Goal: Task Accomplishment & Management: Use online tool/utility

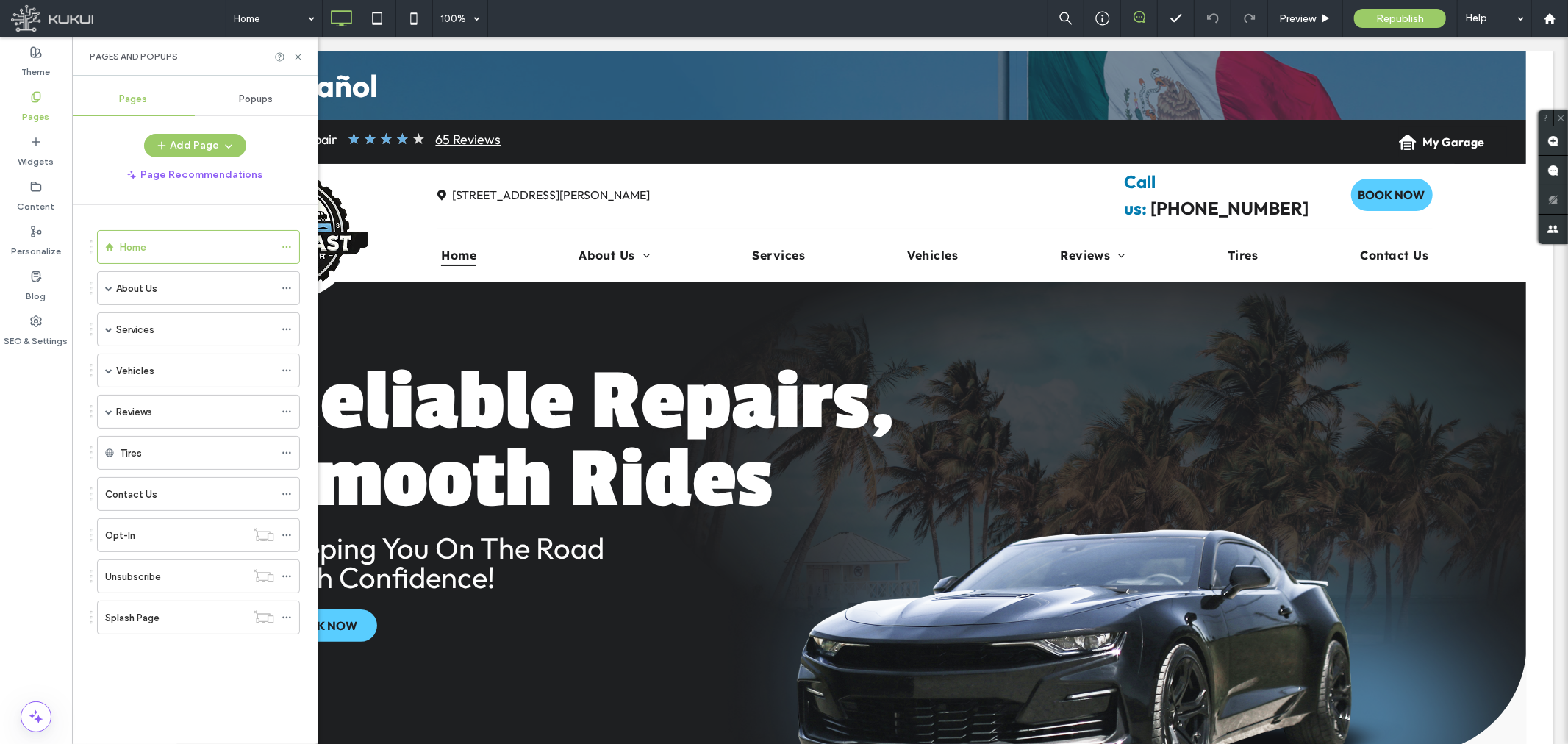
click at [261, 98] on span "Popups" at bounding box center [257, 99] width 33 height 12
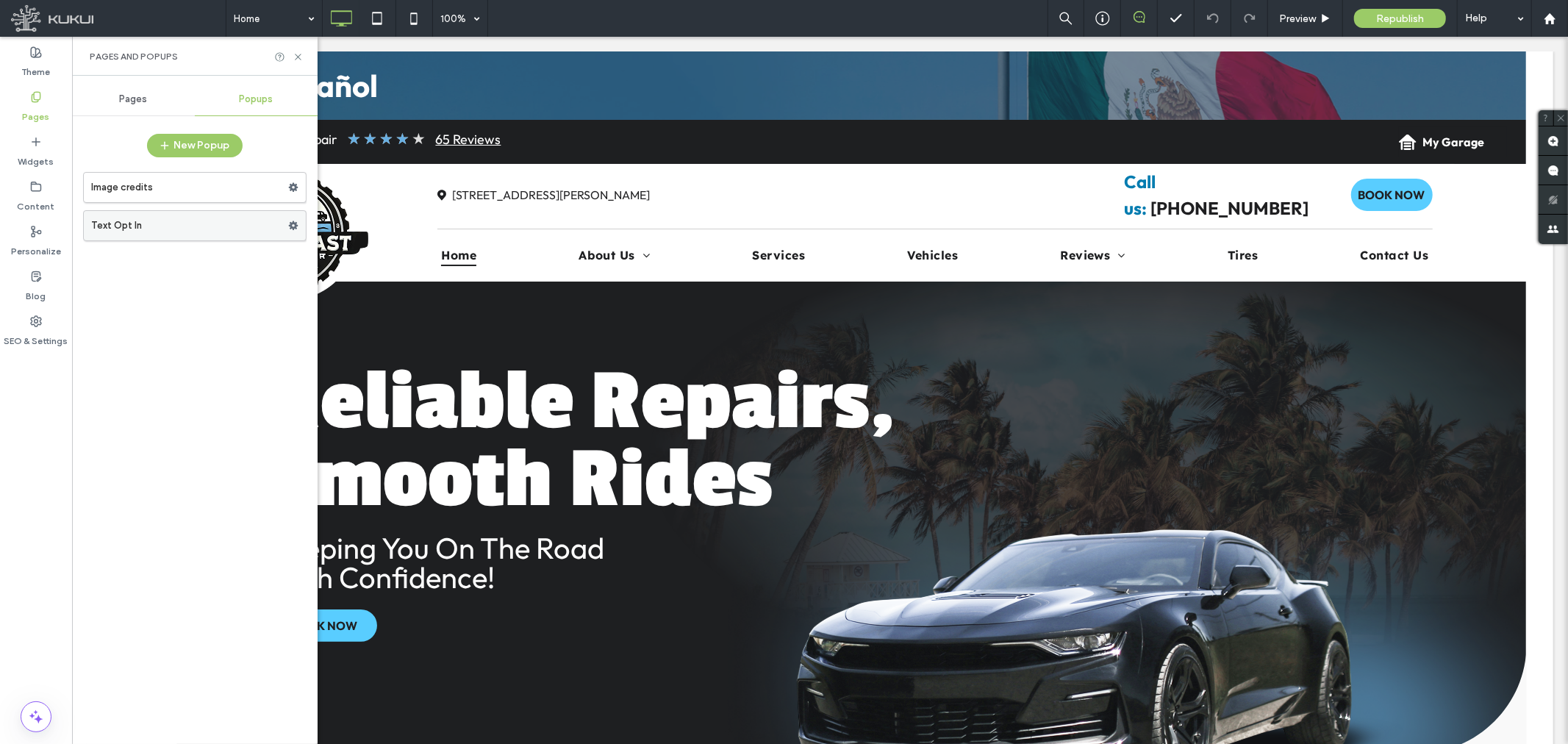
click at [197, 228] on label "Text Opt In" at bounding box center [189, 225] width 197 height 29
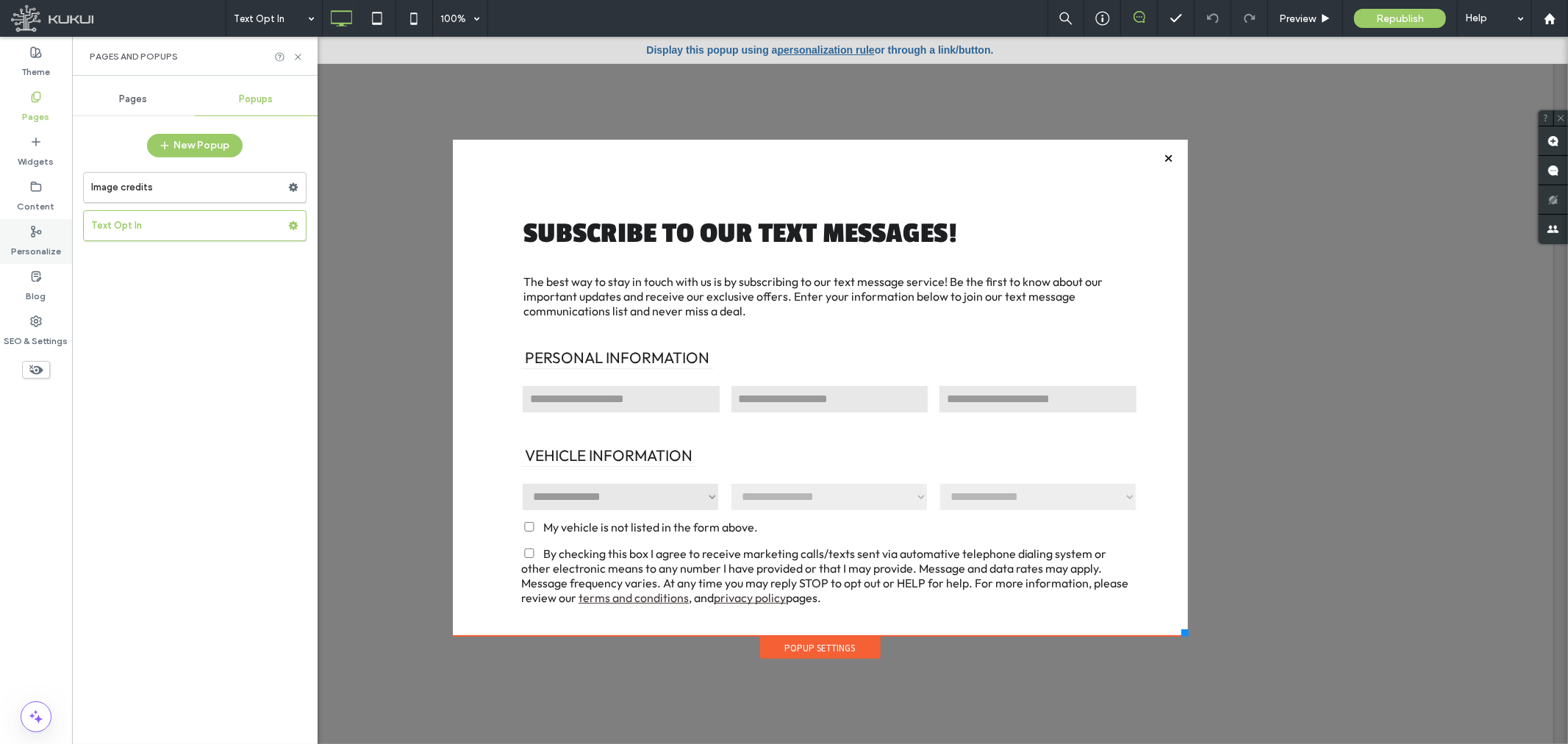
click at [38, 232] on icon at bounding box center [36, 231] width 12 height 12
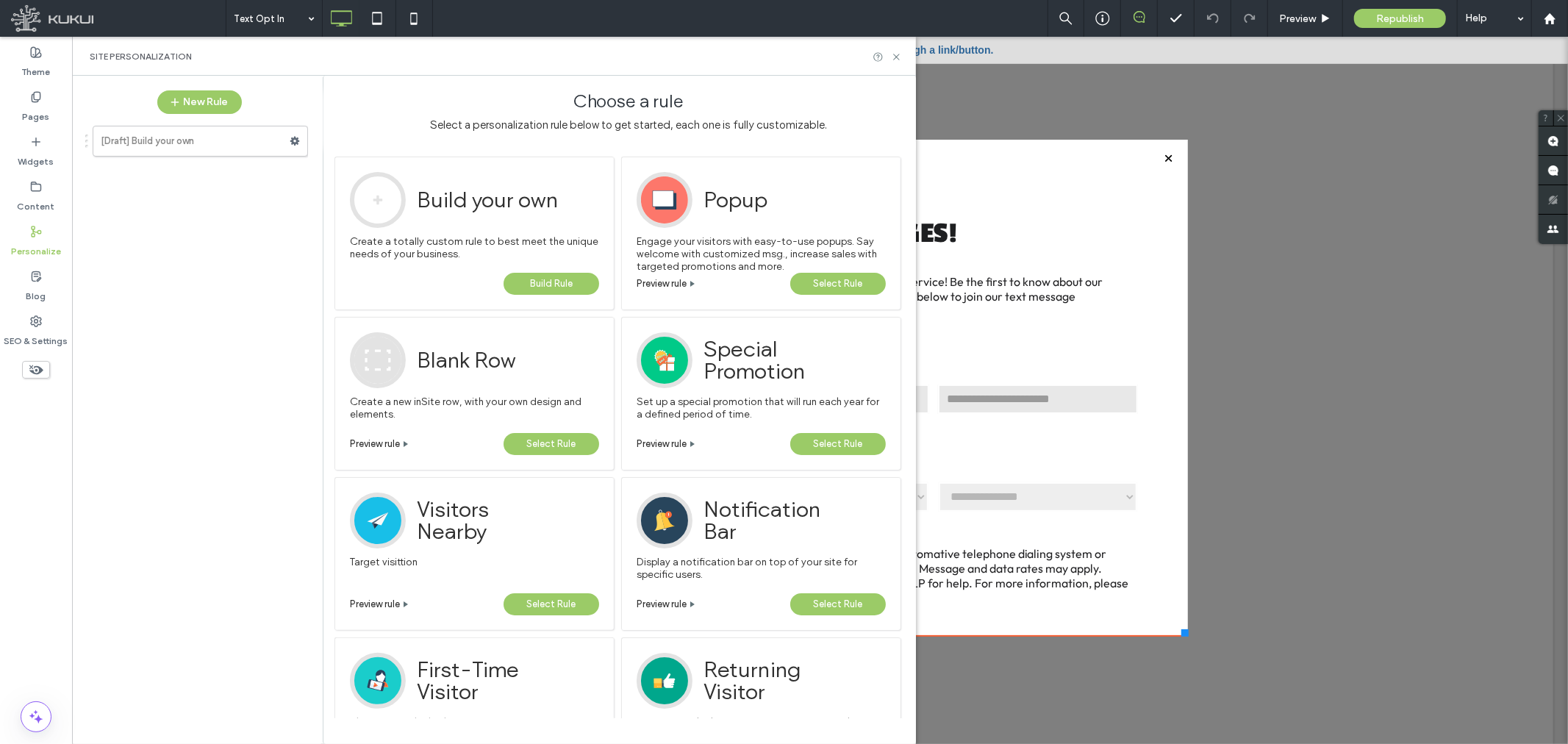
click at [841, 284] on span "Select Rule" at bounding box center [838, 284] width 49 height 22
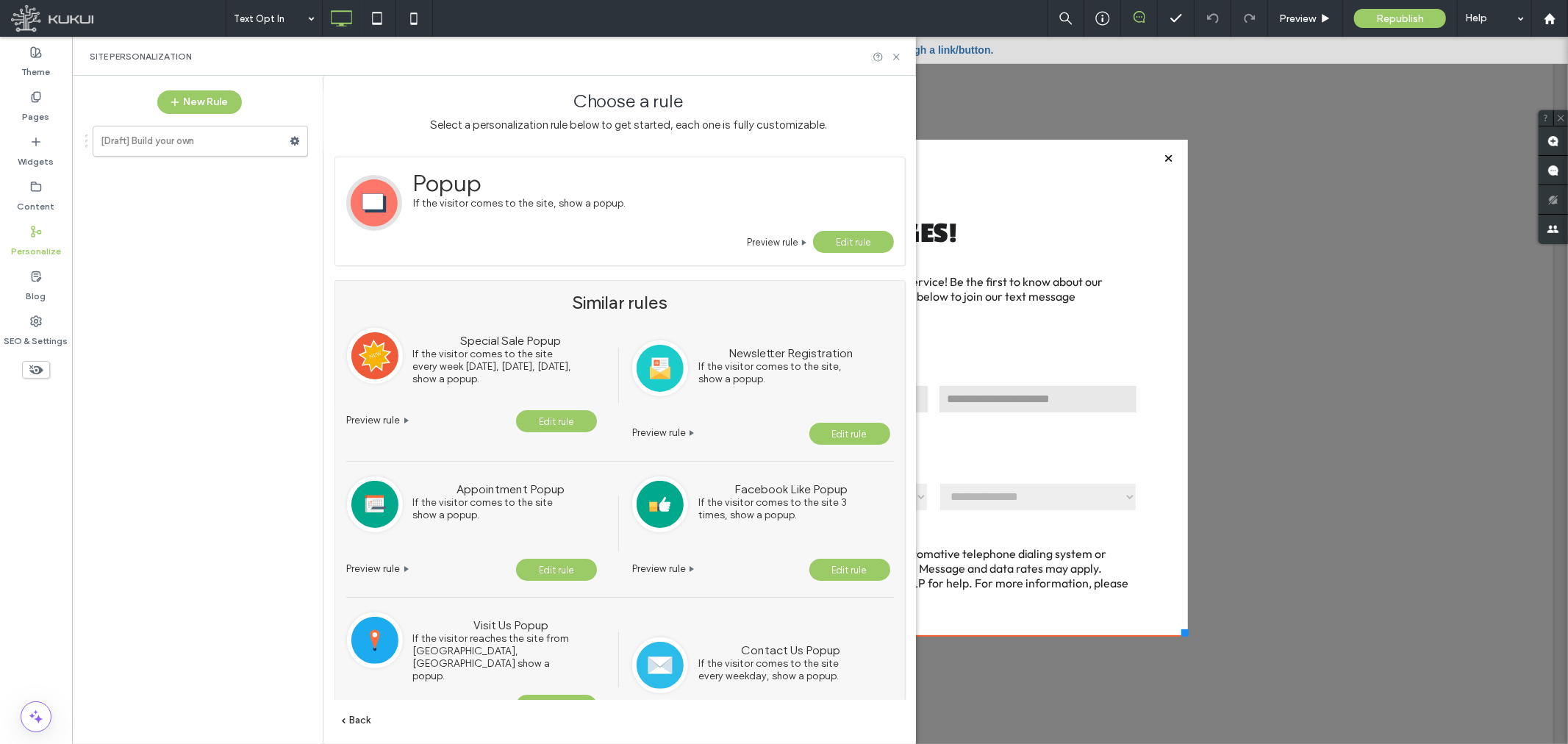
click at [853, 243] on span "Edit rule" at bounding box center [853, 242] width 35 height 11
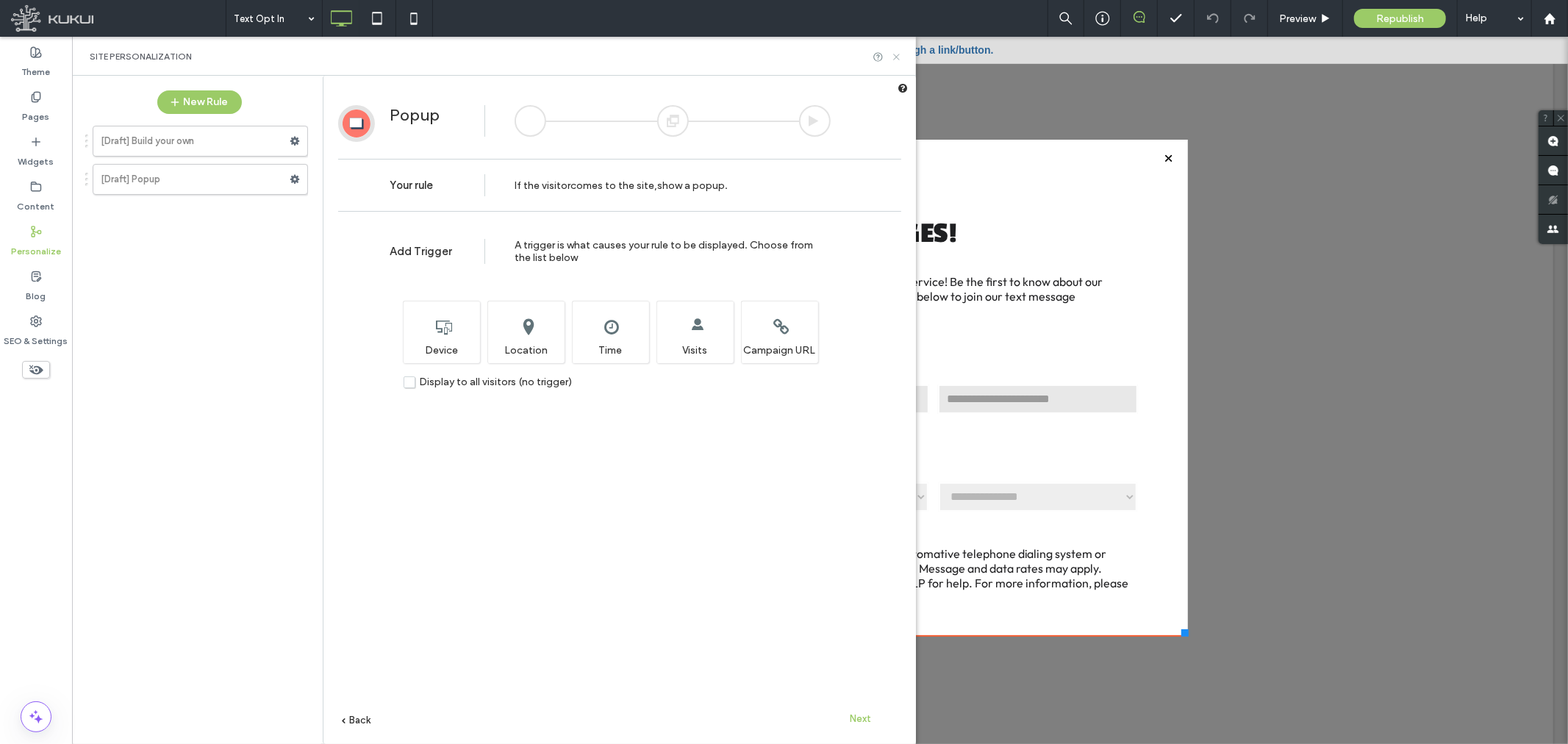
click at [894, 52] on icon at bounding box center [896, 57] width 11 height 11
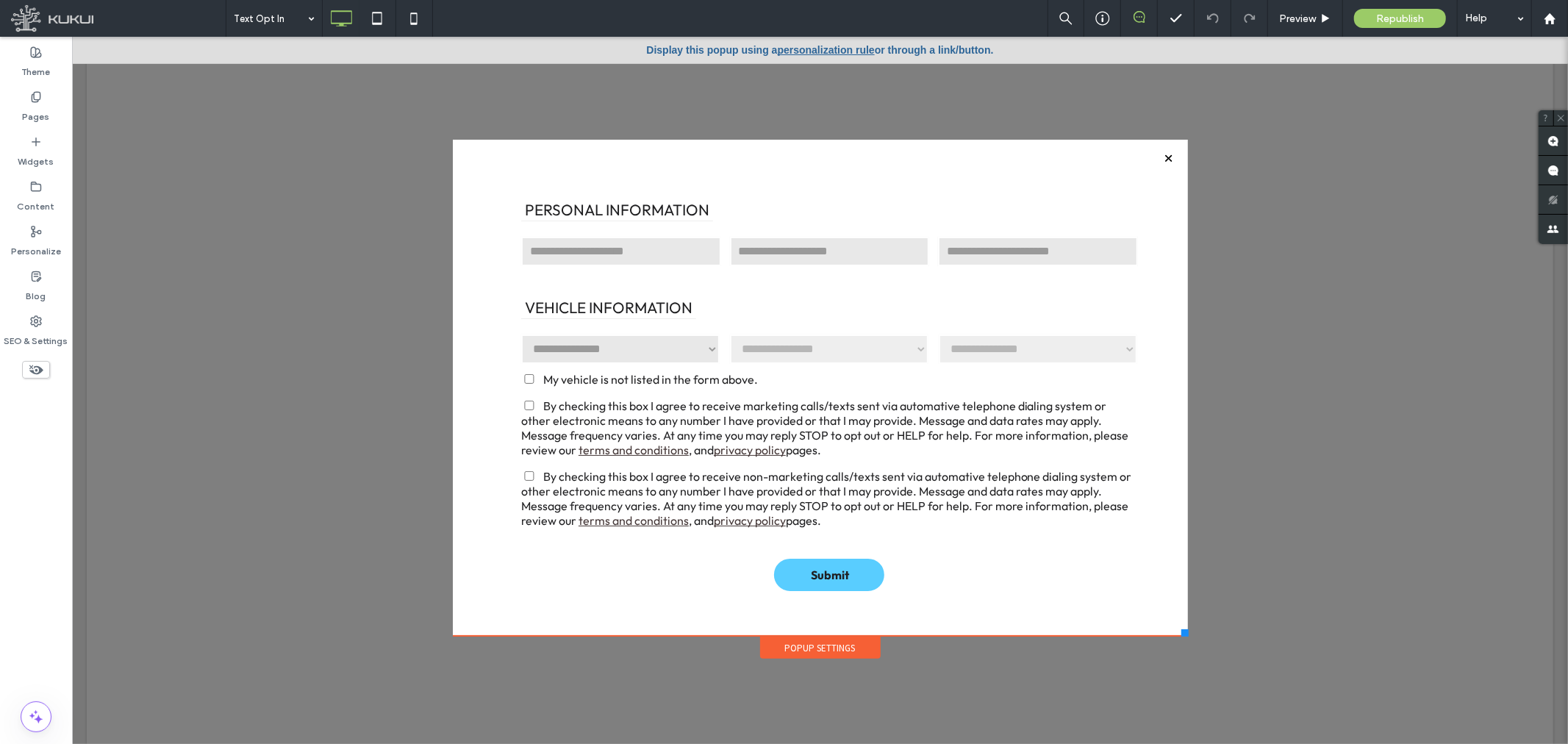
scroll to position [156, 0]
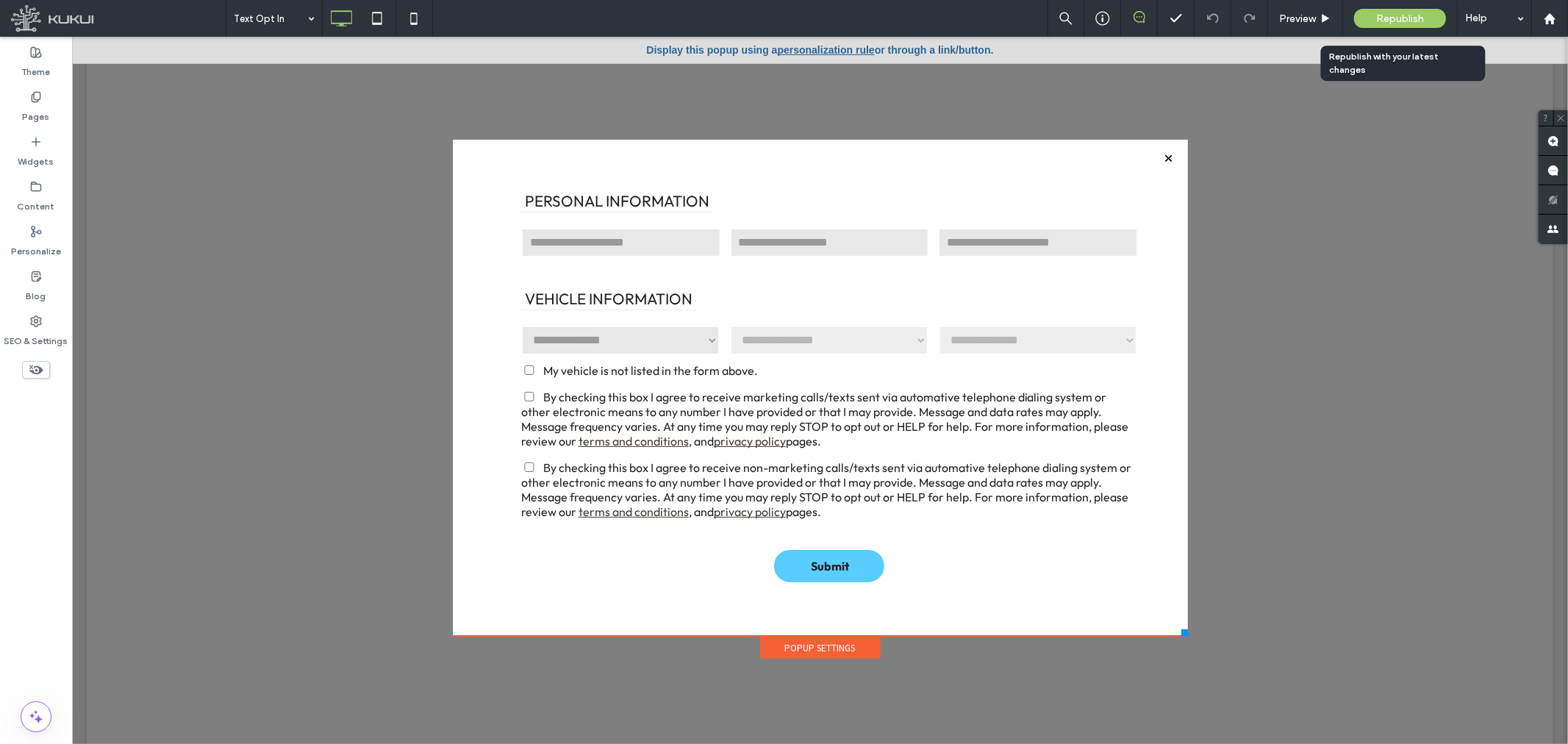
click at [1408, 13] on span "Republish" at bounding box center [1400, 19] width 48 height 13
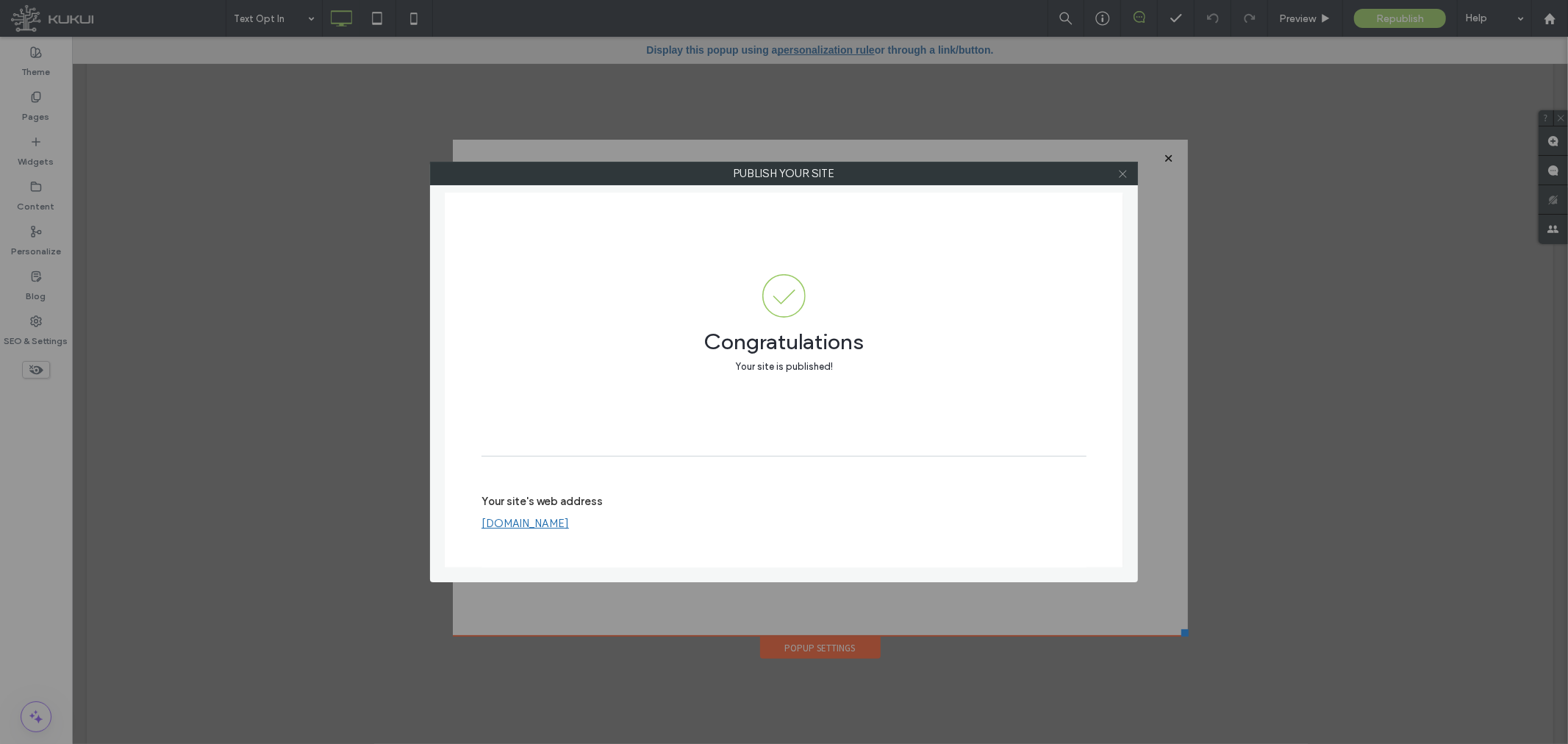
click at [1118, 172] on icon at bounding box center [1123, 174] width 11 height 11
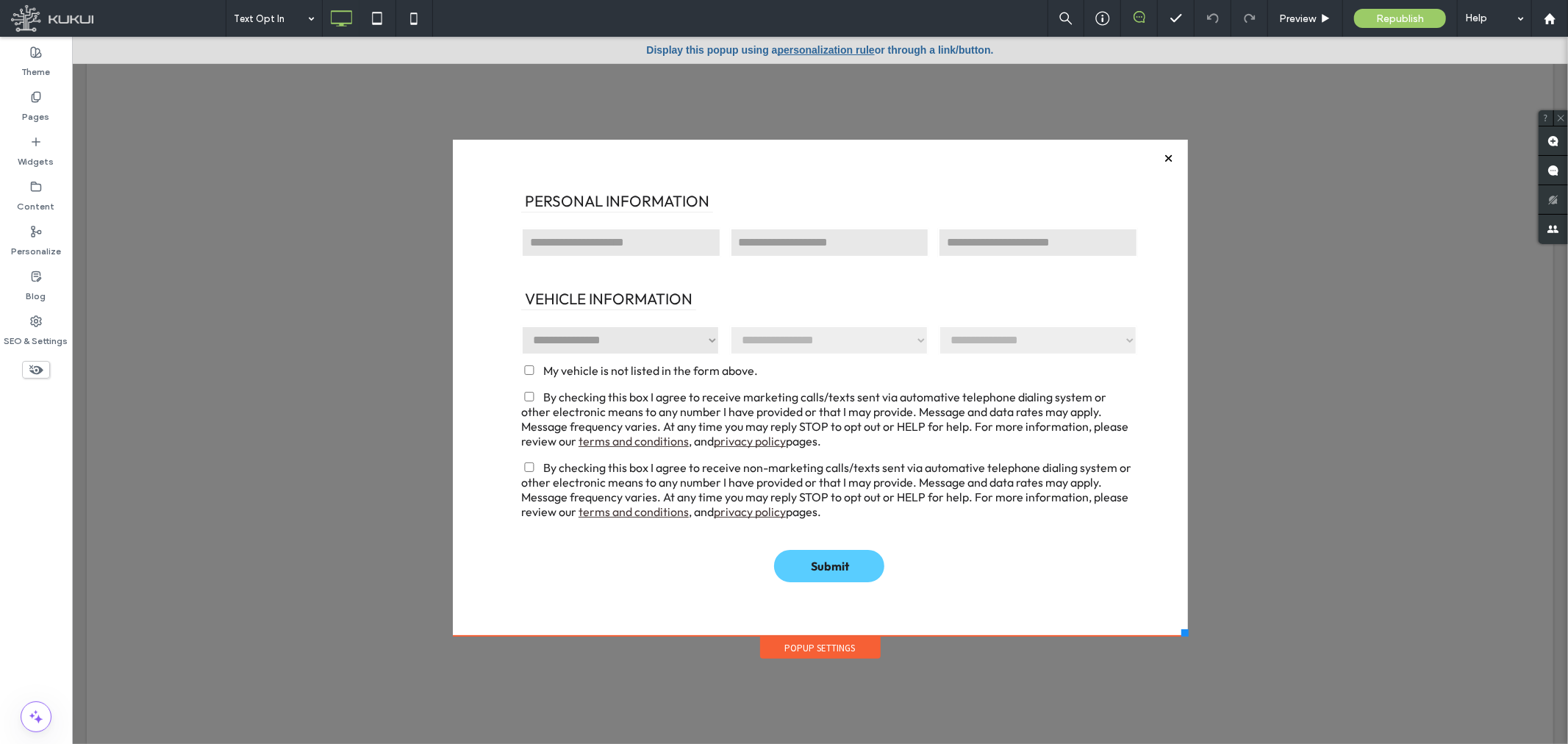
click at [1158, 156] on div at bounding box center [1168, 157] width 20 height 20
